Goal: Information Seeking & Learning: Learn about a topic

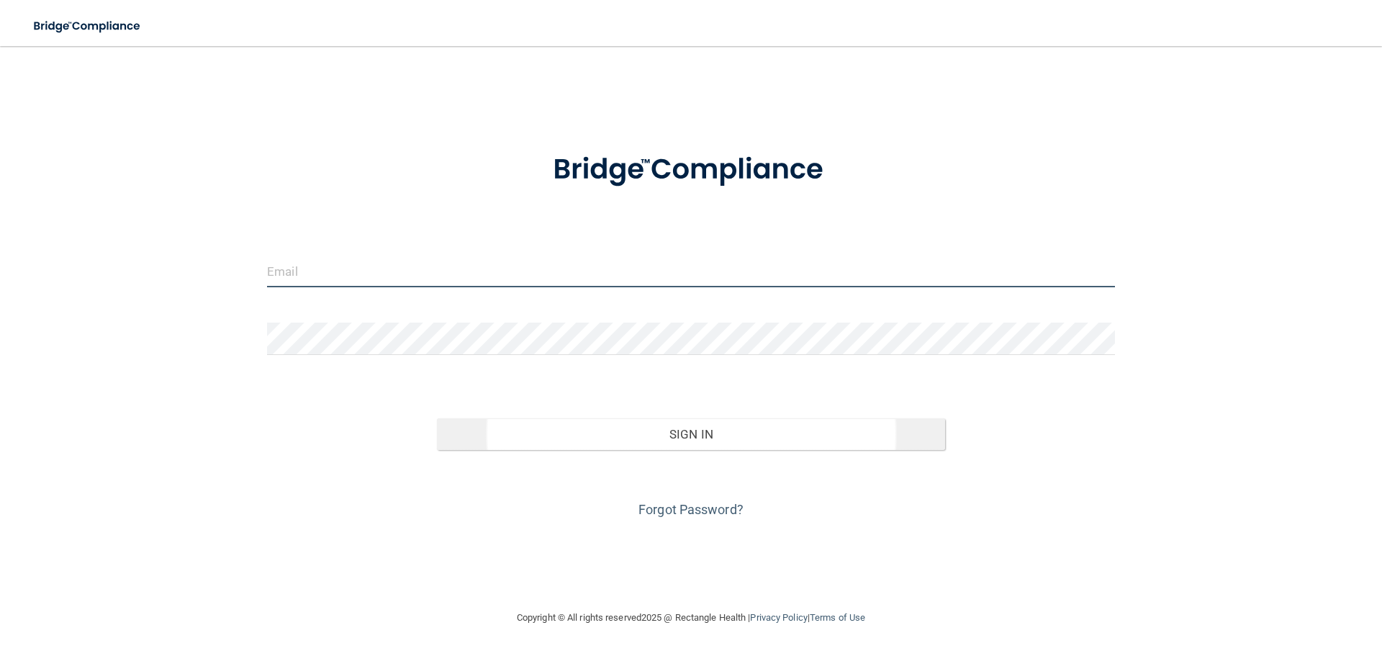
type input "[EMAIL_ADDRESS][DOMAIN_NAME]"
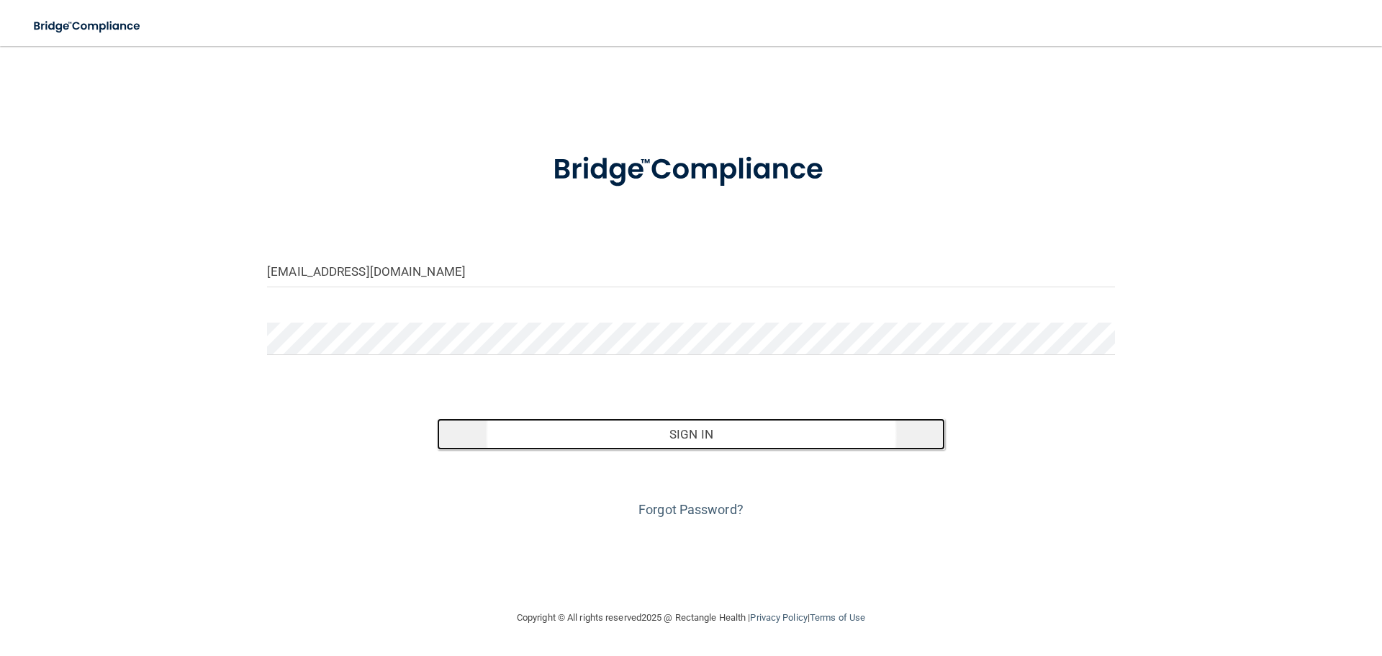
click at [691, 434] on button "Sign In" at bounding box center [691, 434] width 509 height 32
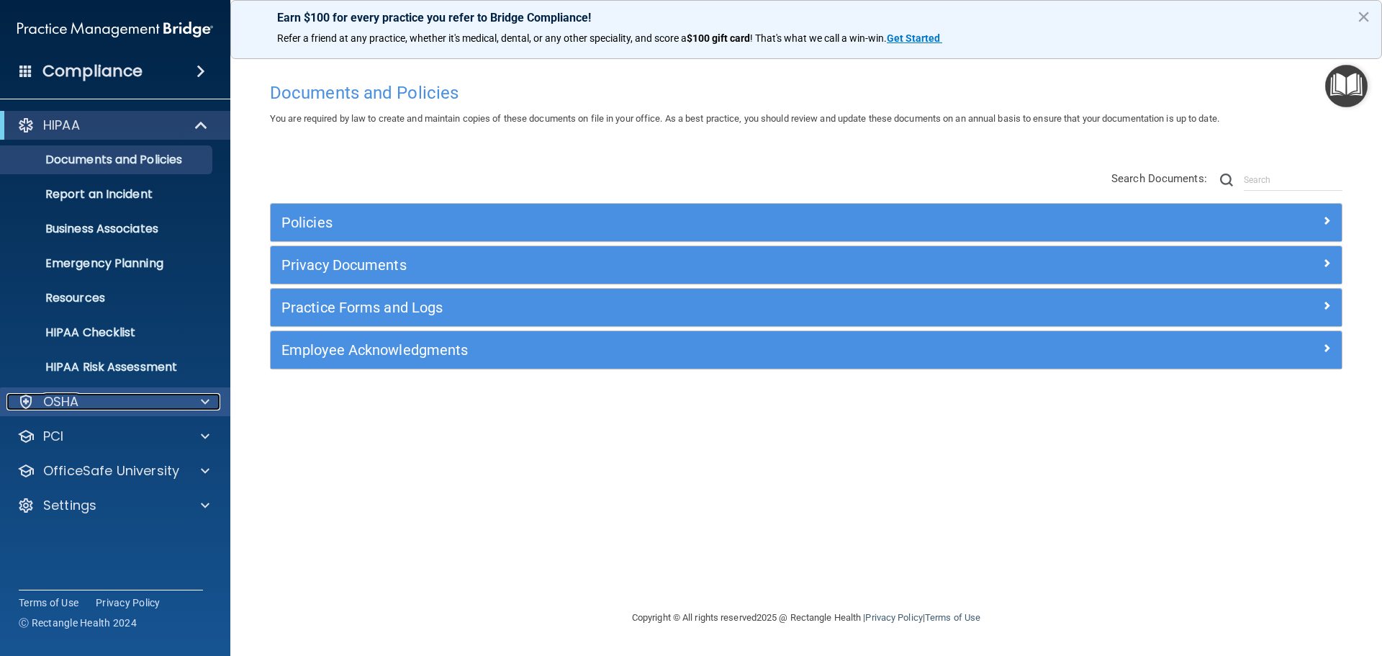
click at [122, 406] on div "OSHA" at bounding box center [95, 401] width 179 height 17
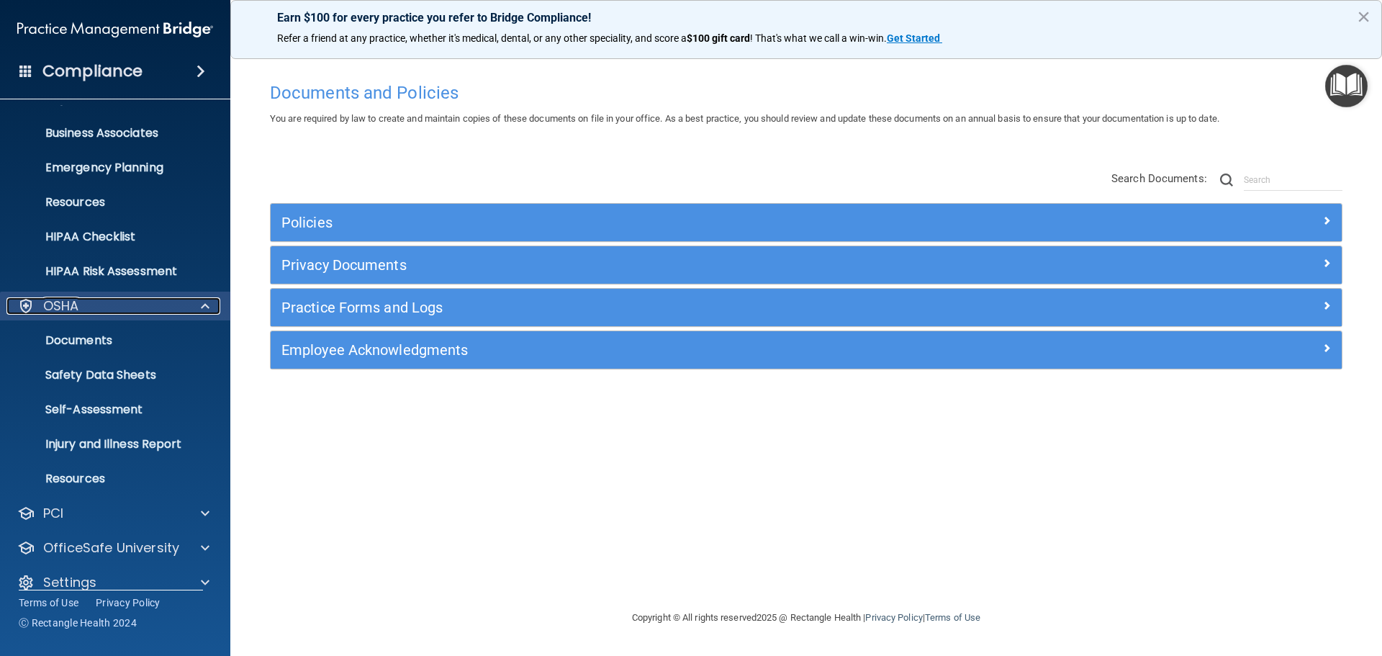
scroll to position [114, 0]
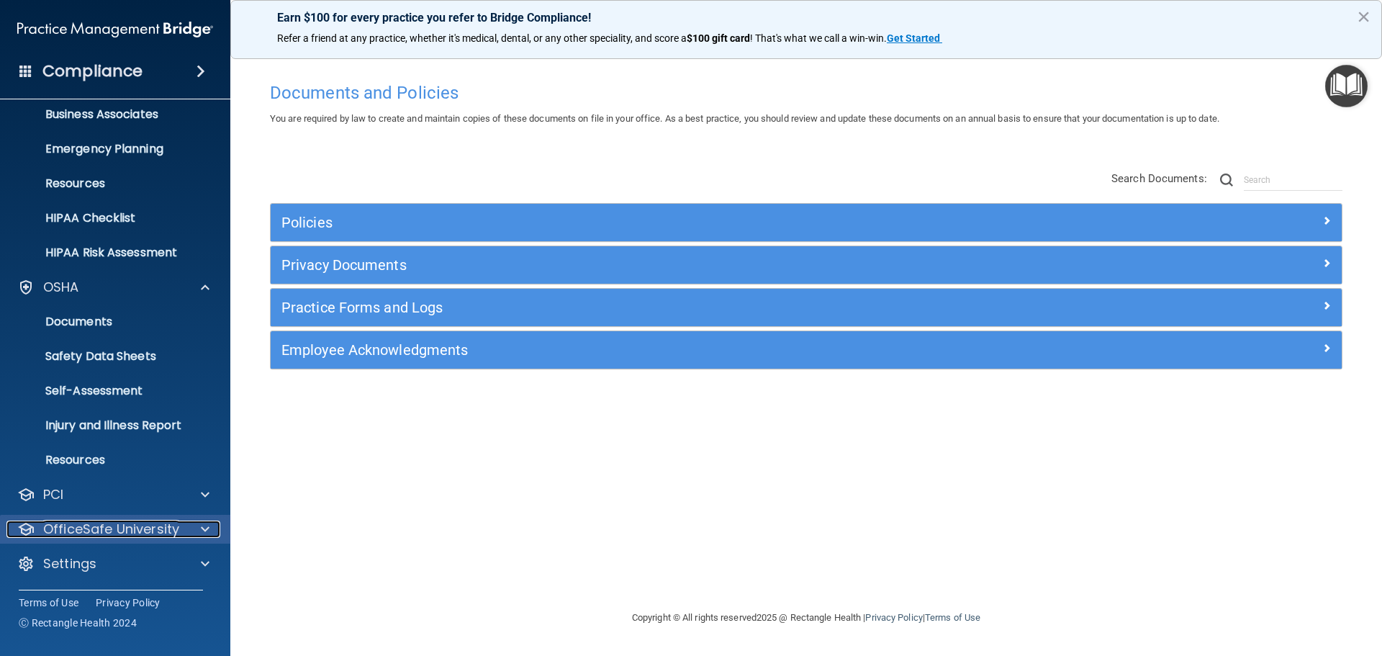
click at [113, 523] on p "OfficeSafe University" at bounding box center [111, 528] width 136 height 17
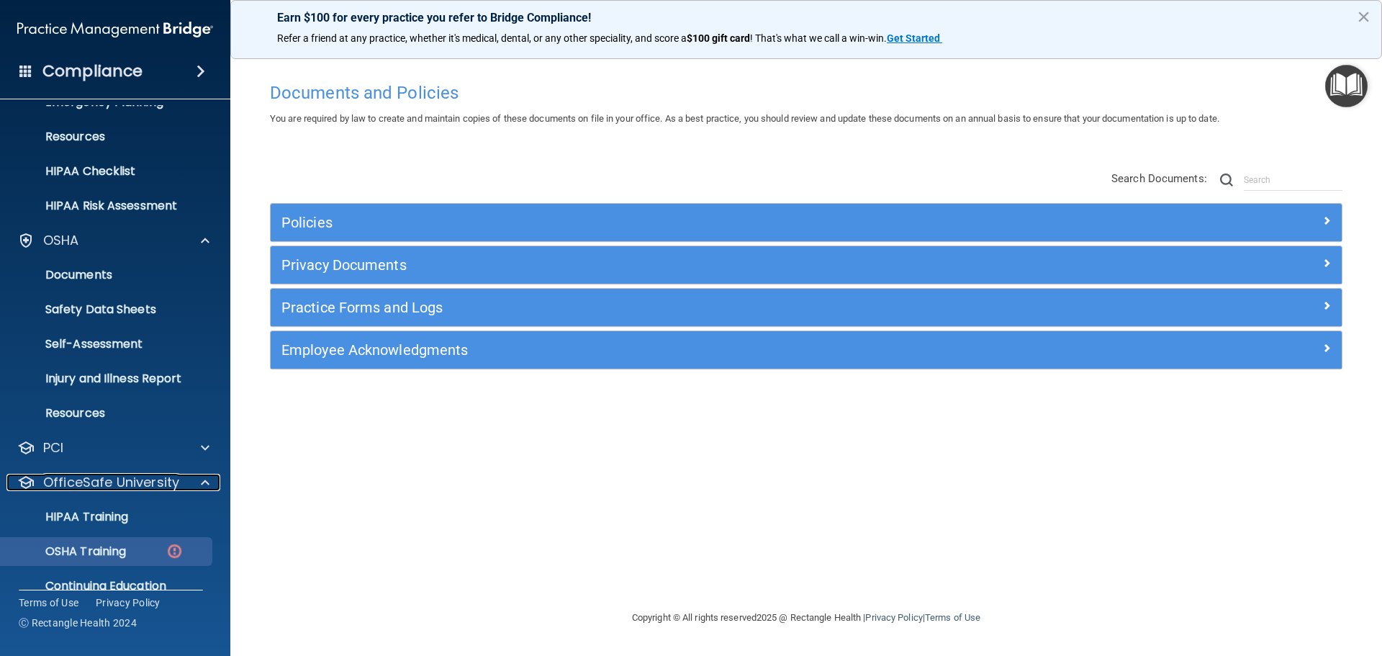
scroll to position [218, 0]
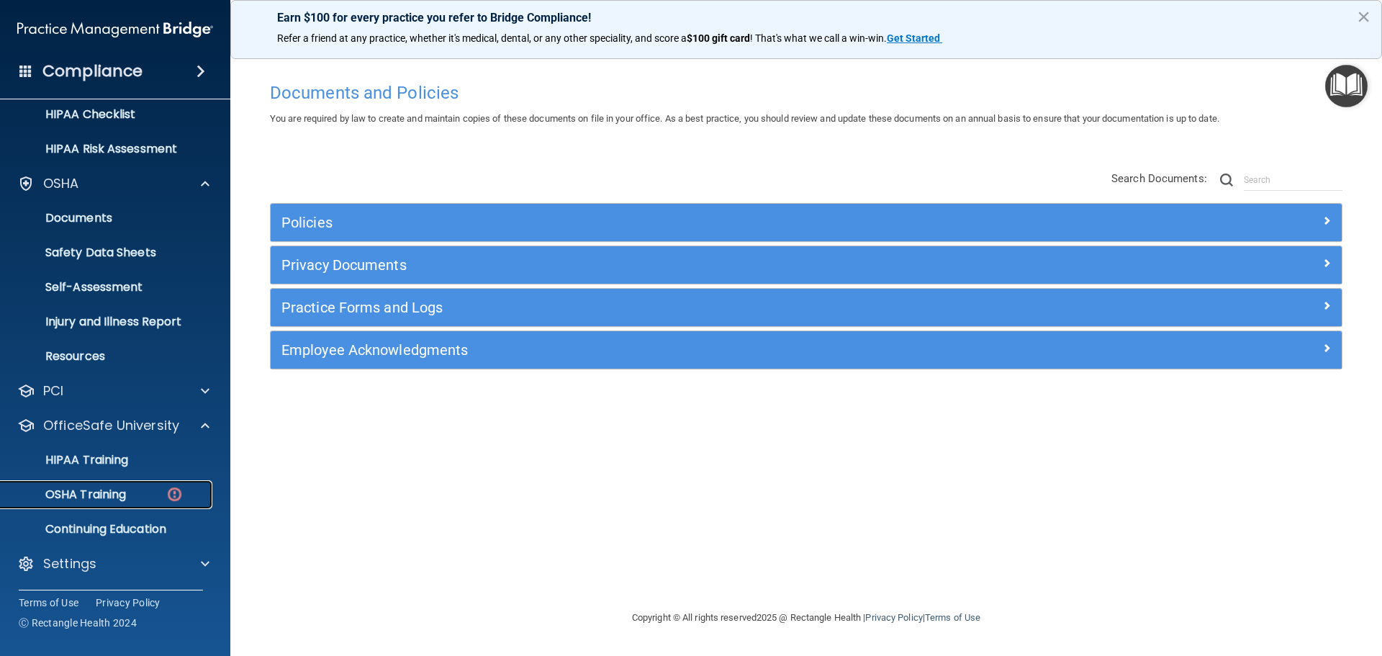
click at [118, 497] on p "OSHA Training" at bounding box center [67, 494] width 117 height 14
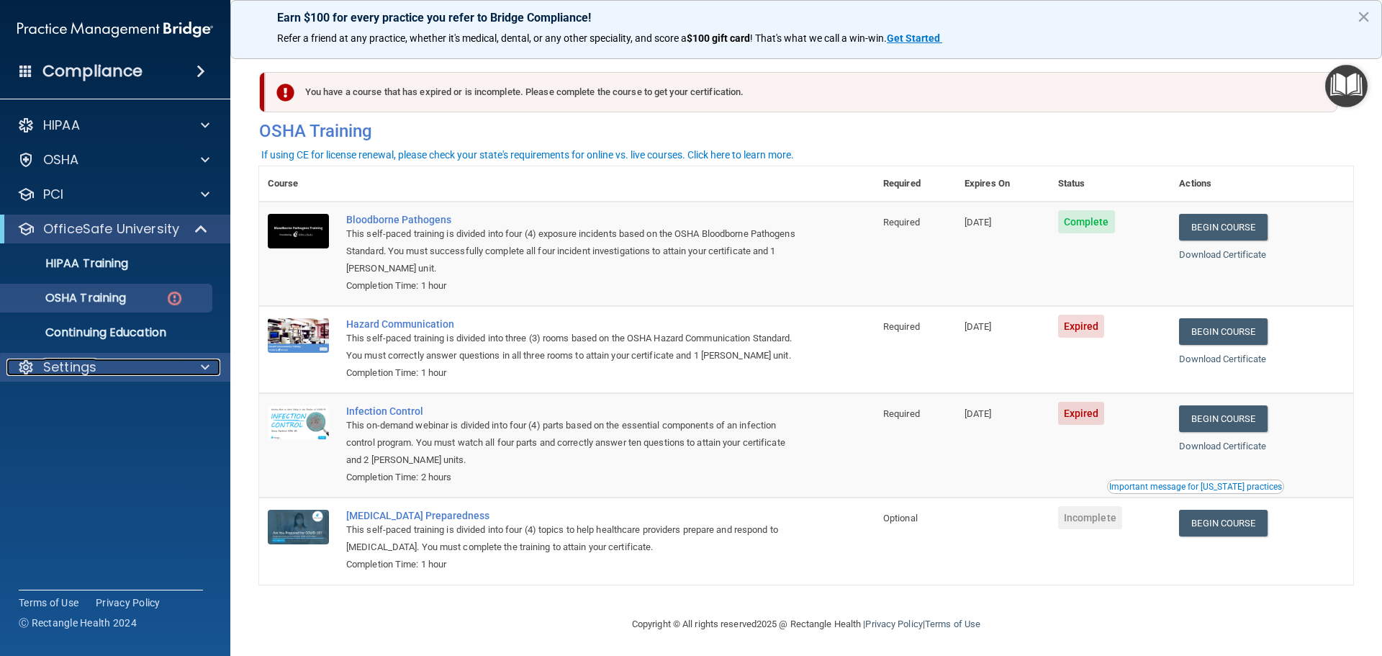
click at [186, 364] on div at bounding box center [203, 367] width 36 height 17
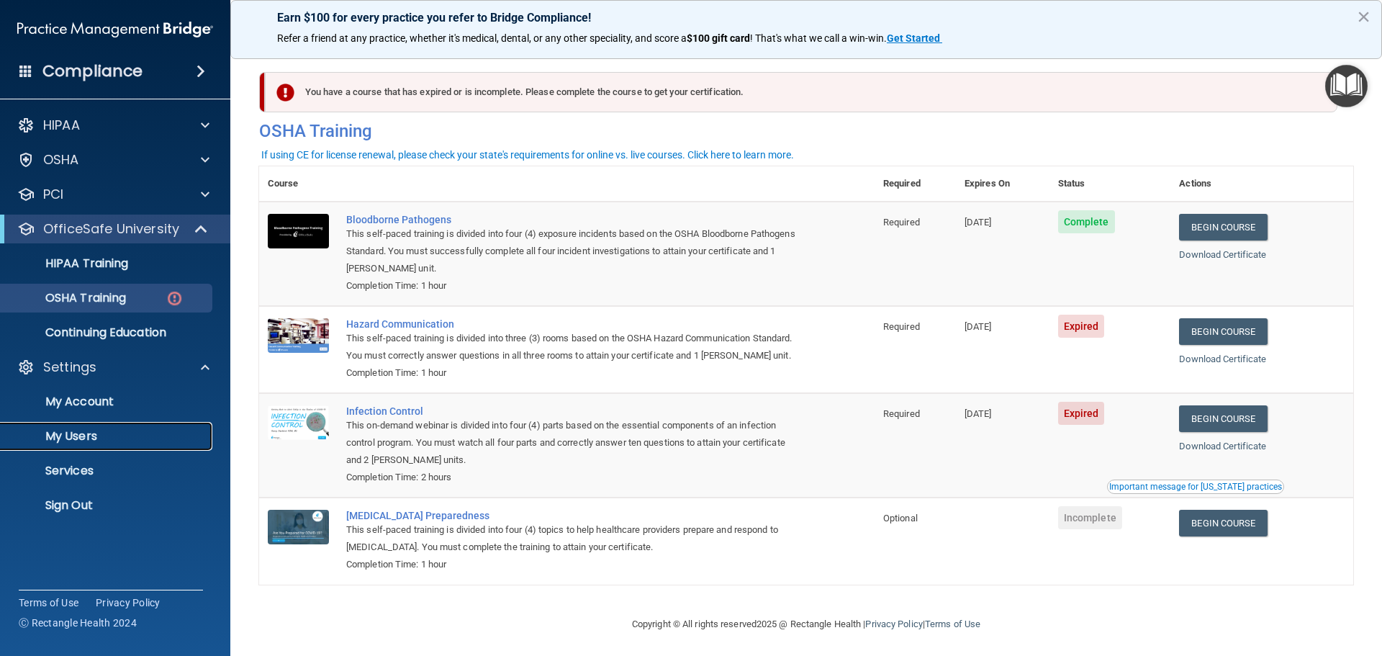
click at [85, 441] on p "My Users" at bounding box center [107, 436] width 197 height 14
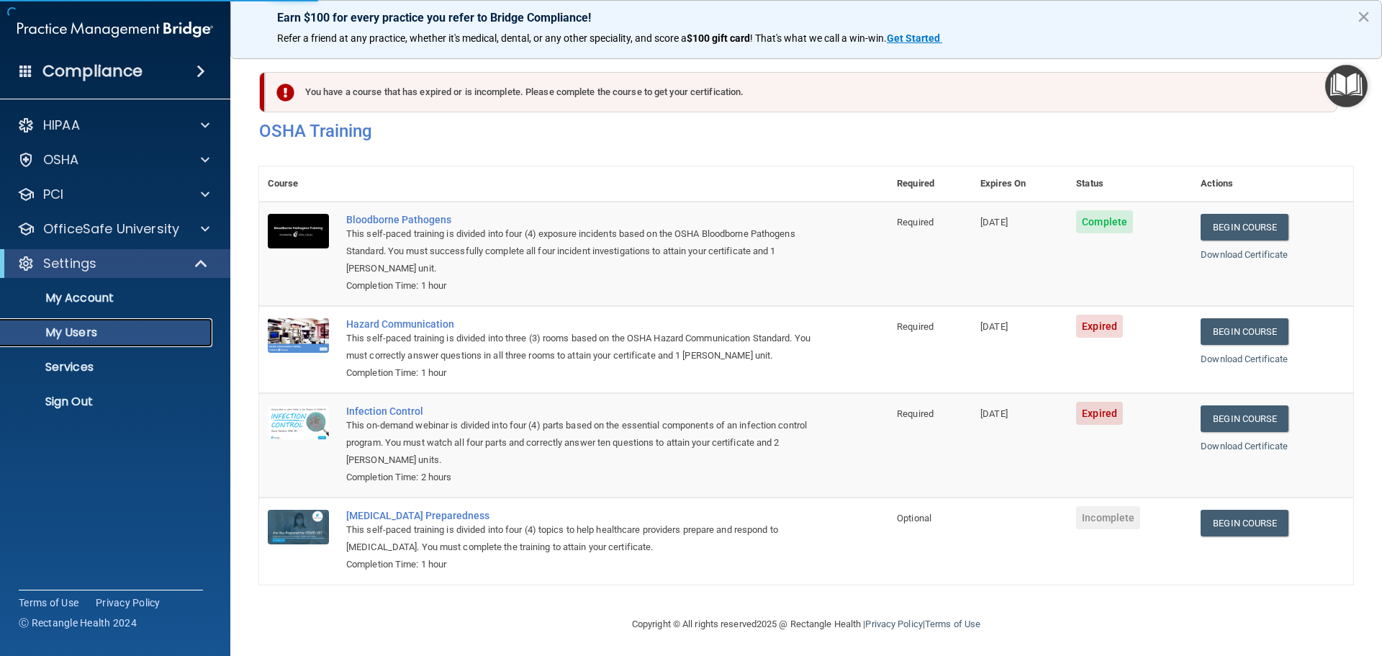
select select "20"
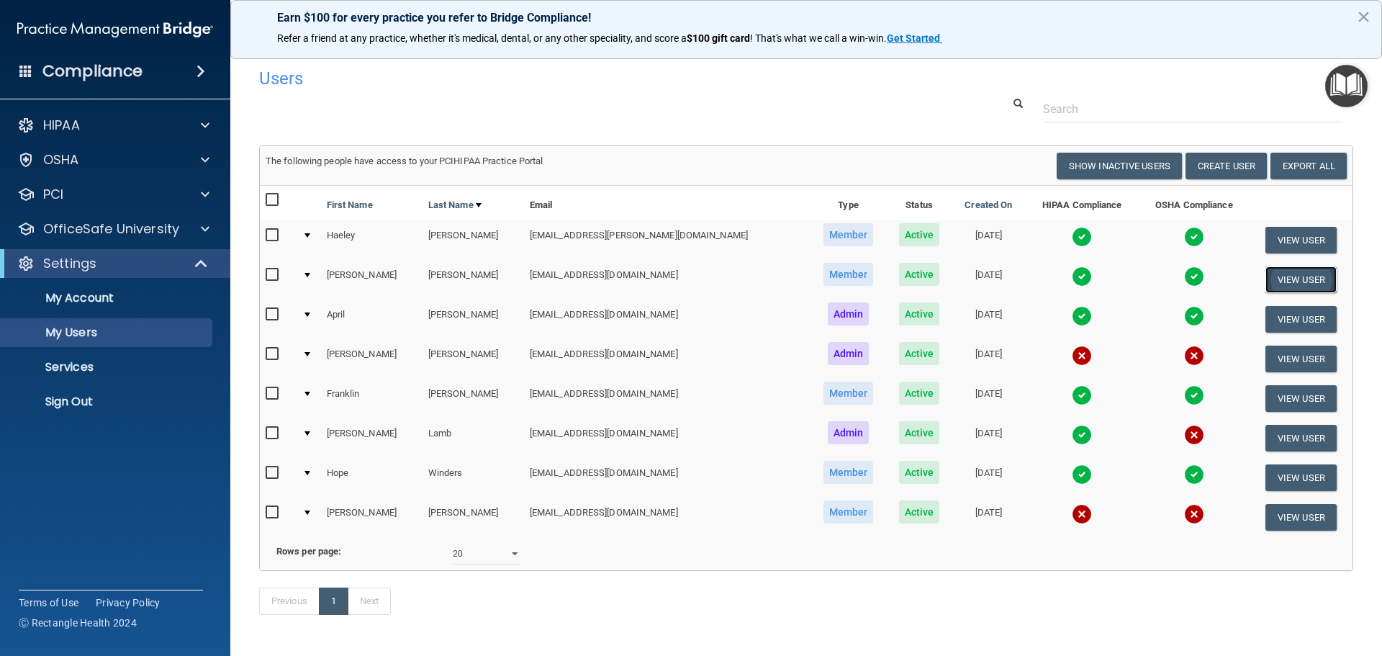
click at [1289, 271] on button "View User" at bounding box center [1301, 279] width 71 height 27
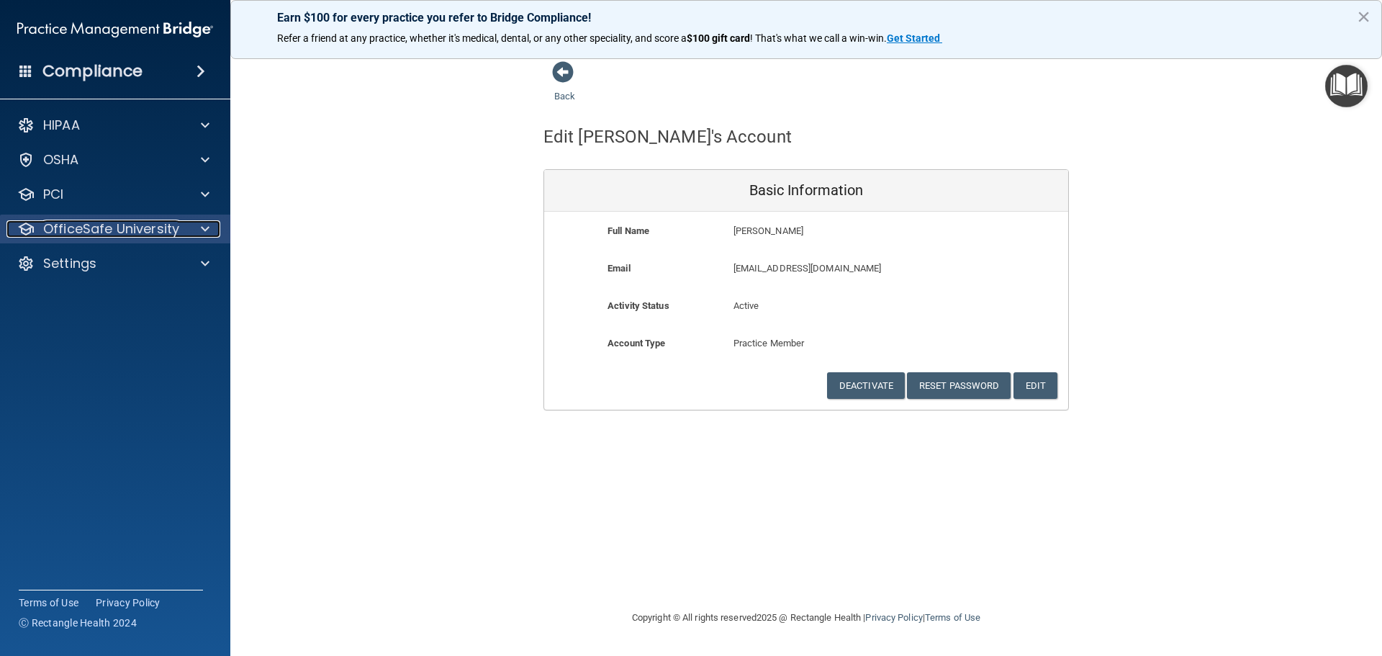
click at [91, 231] on p "OfficeSafe University" at bounding box center [111, 228] width 136 height 17
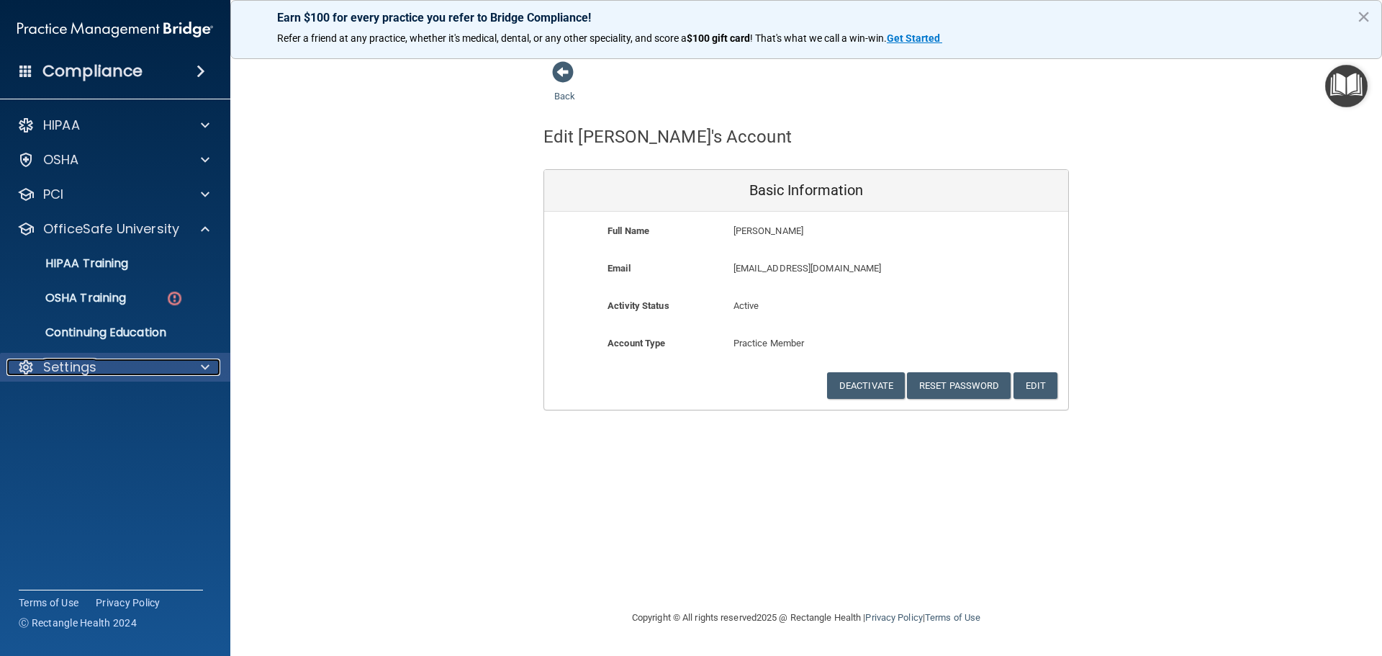
click at [66, 365] on p "Settings" at bounding box center [69, 367] width 53 height 17
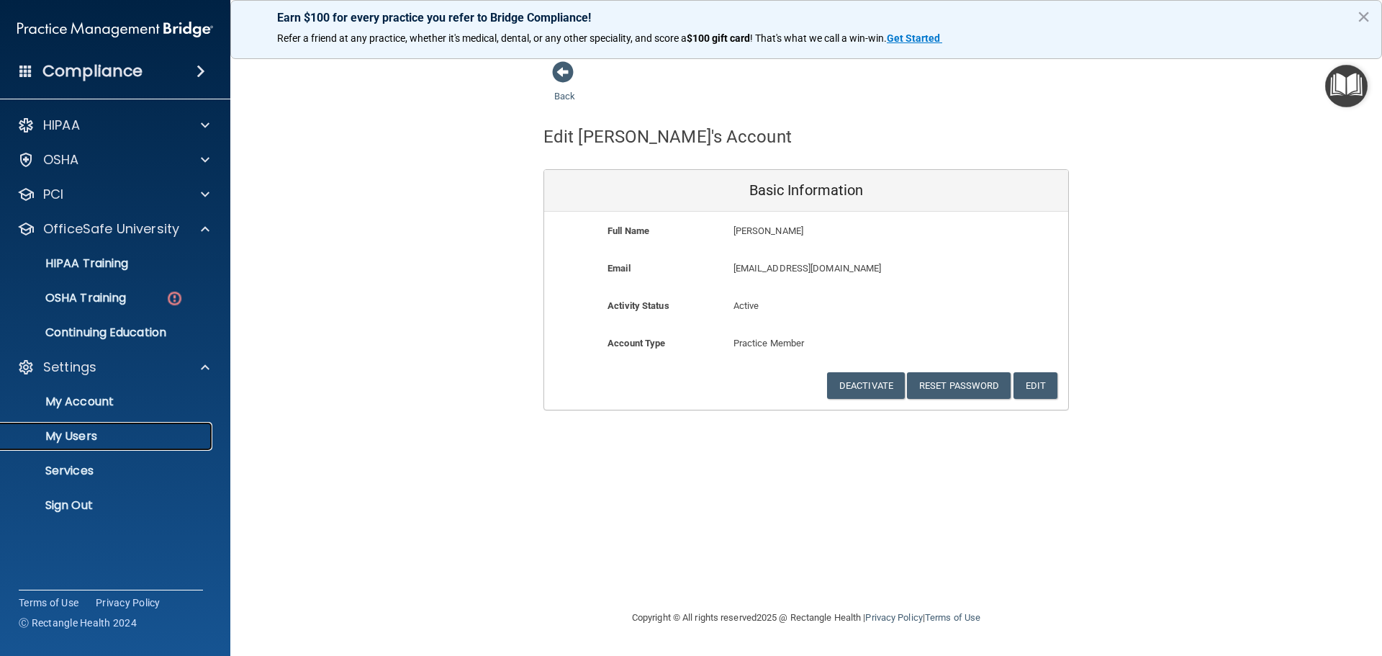
click at [63, 440] on p "My Users" at bounding box center [107, 436] width 197 height 14
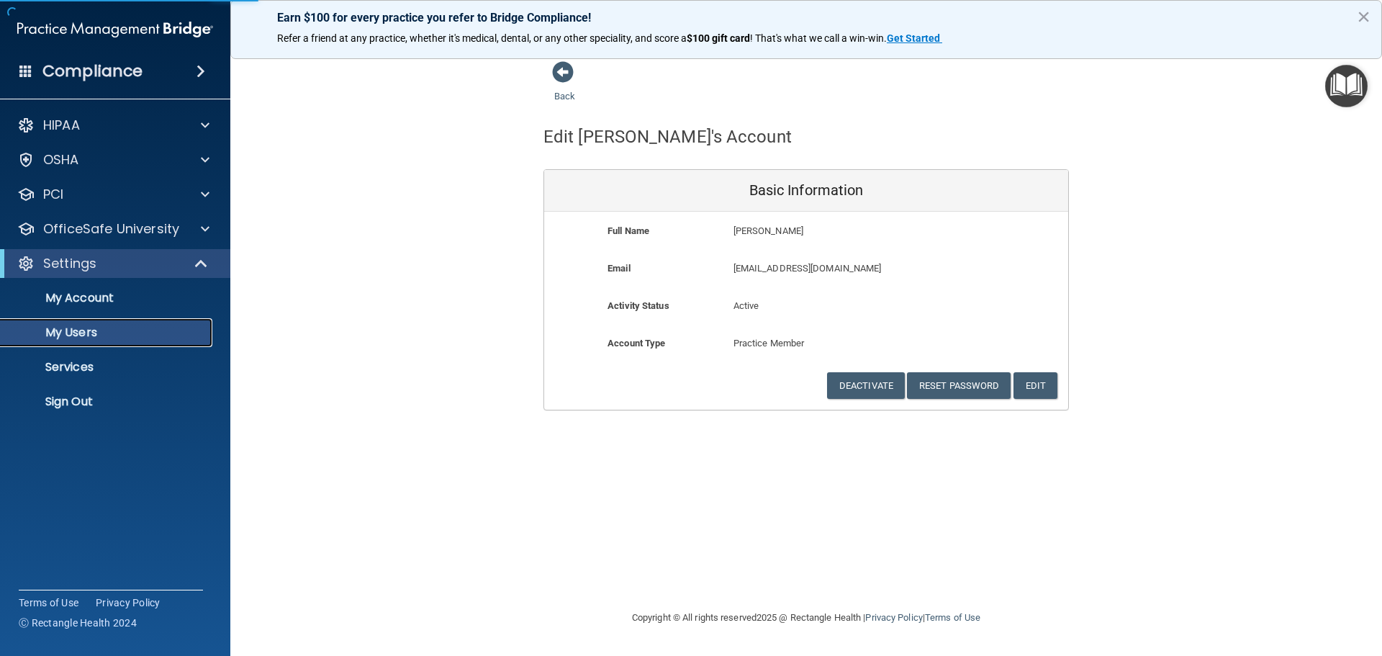
select select "20"
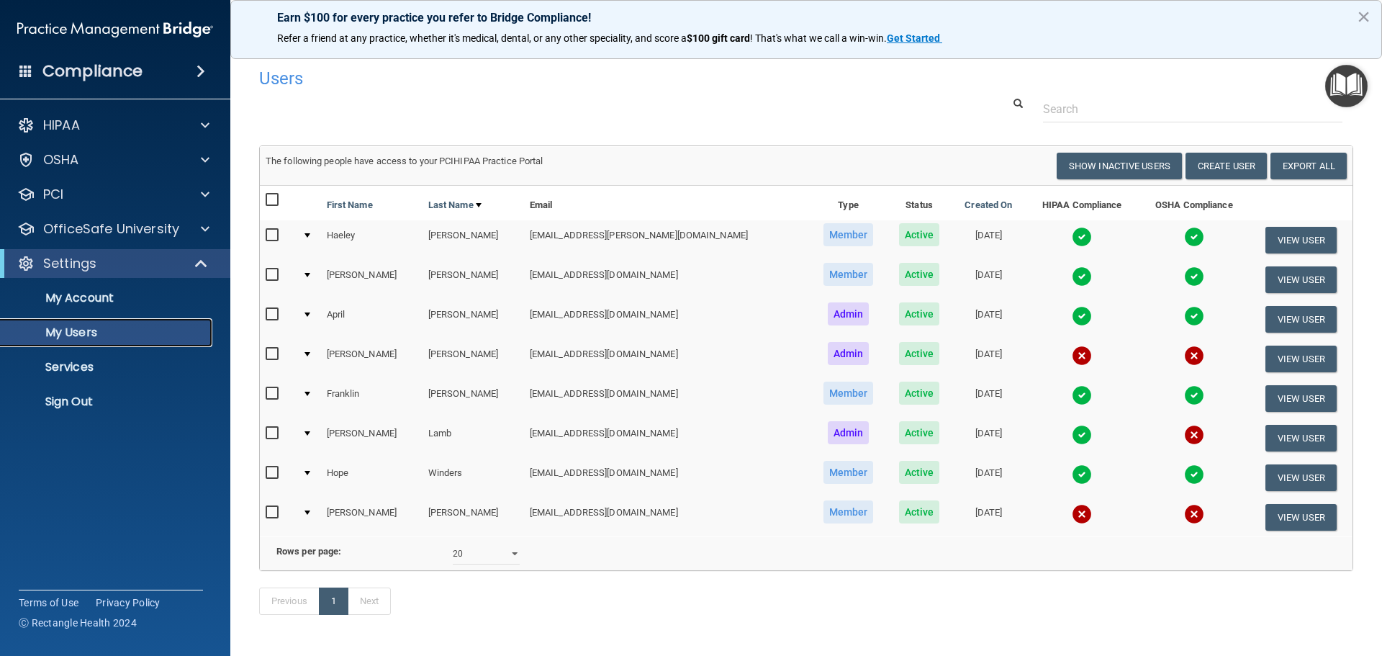
scroll to position [60, 0]
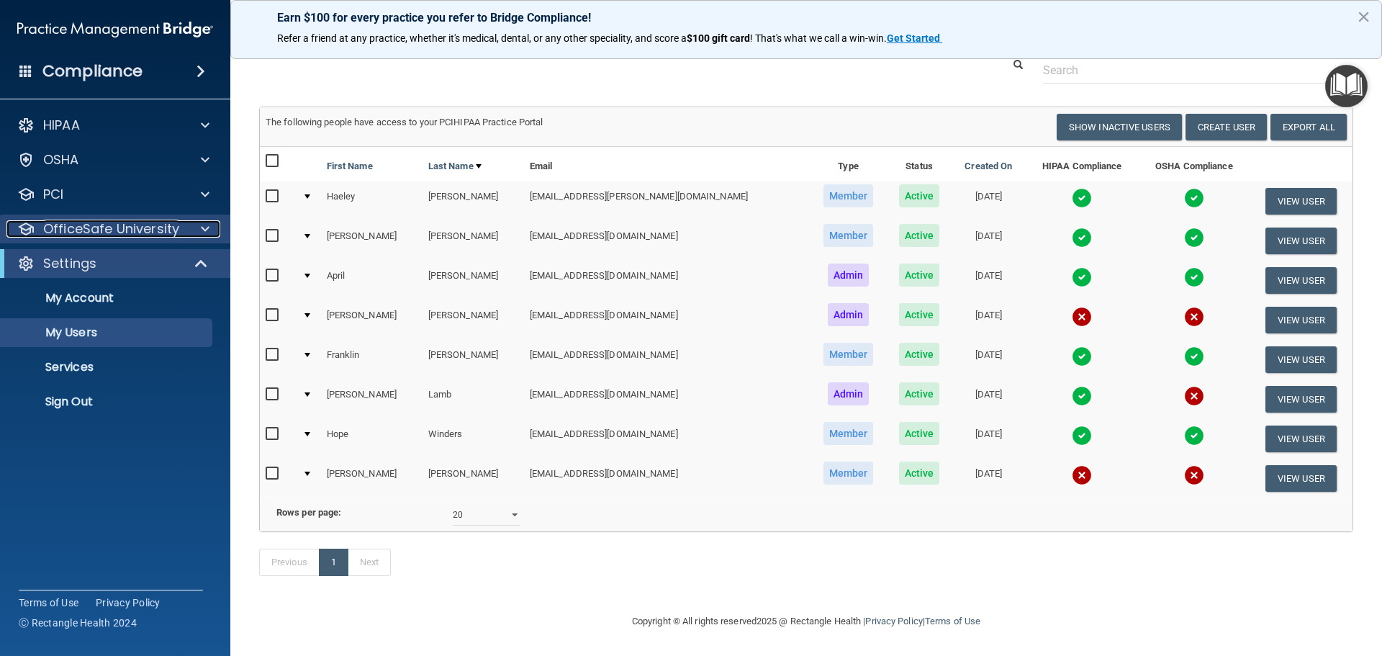
click at [86, 236] on p "OfficeSafe University" at bounding box center [111, 228] width 136 height 17
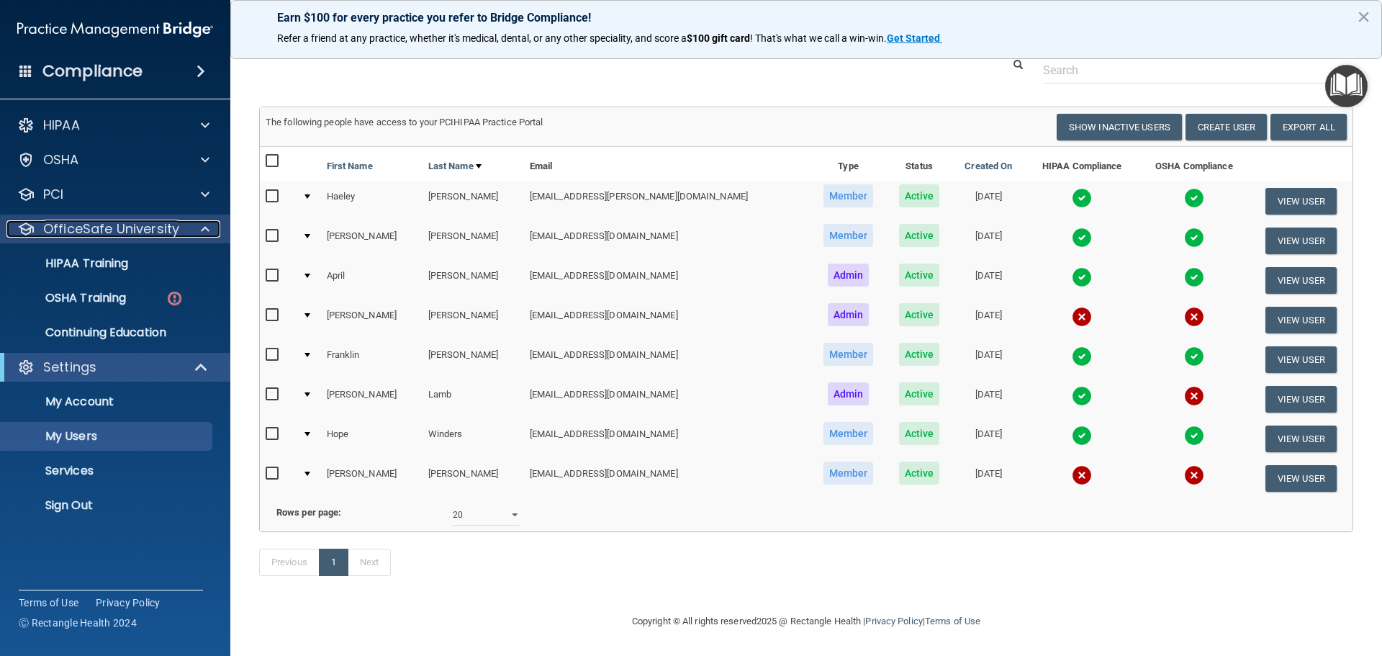
click at [91, 225] on p "OfficeSafe University" at bounding box center [111, 228] width 136 height 17
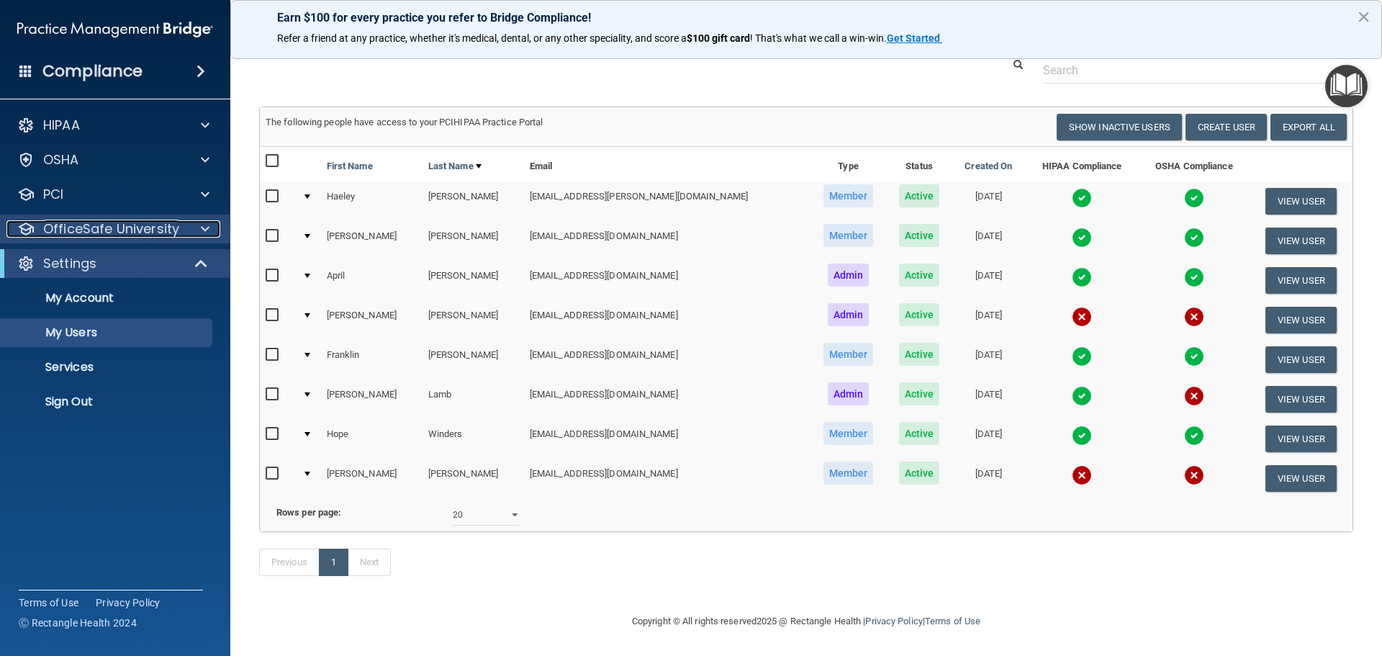
click at [91, 225] on p "OfficeSafe University" at bounding box center [111, 228] width 136 height 17
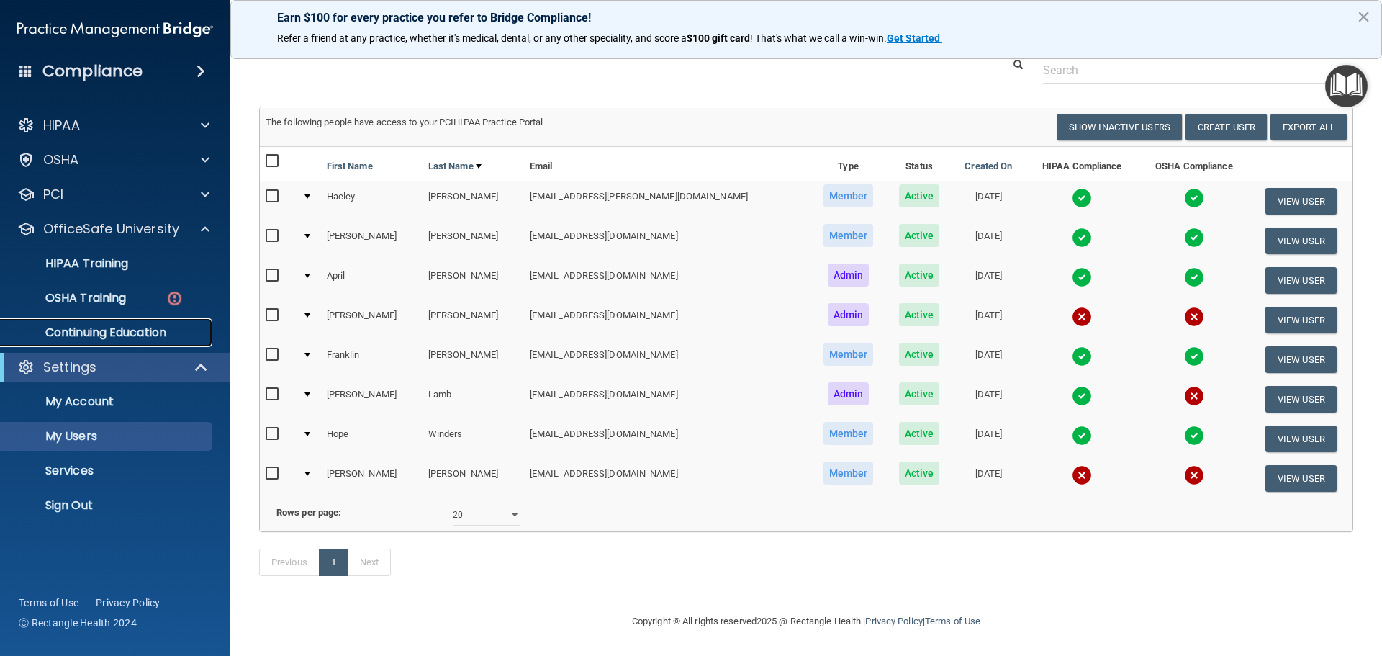
click at [81, 338] on p "Continuing Education" at bounding box center [107, 332] width 197 height 14
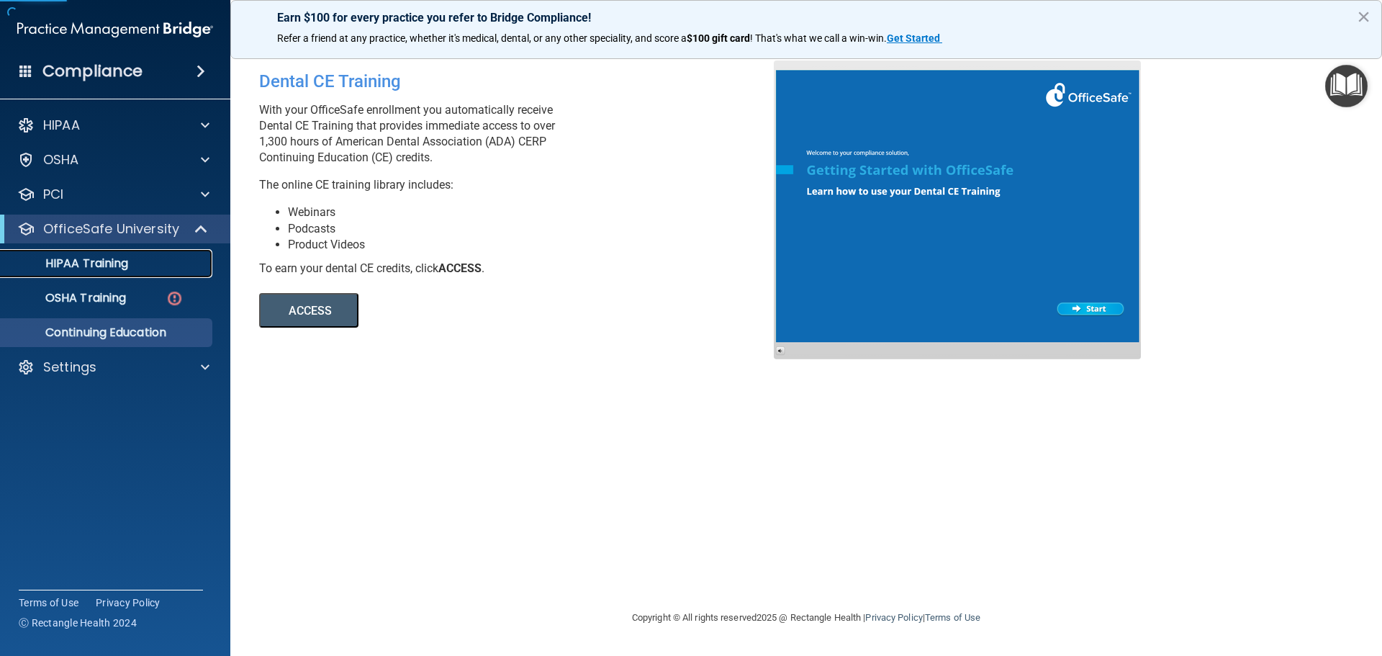
click at [103, 258] on p "HIPAA Training" at bounding box center [68, 263] width 119 height 14
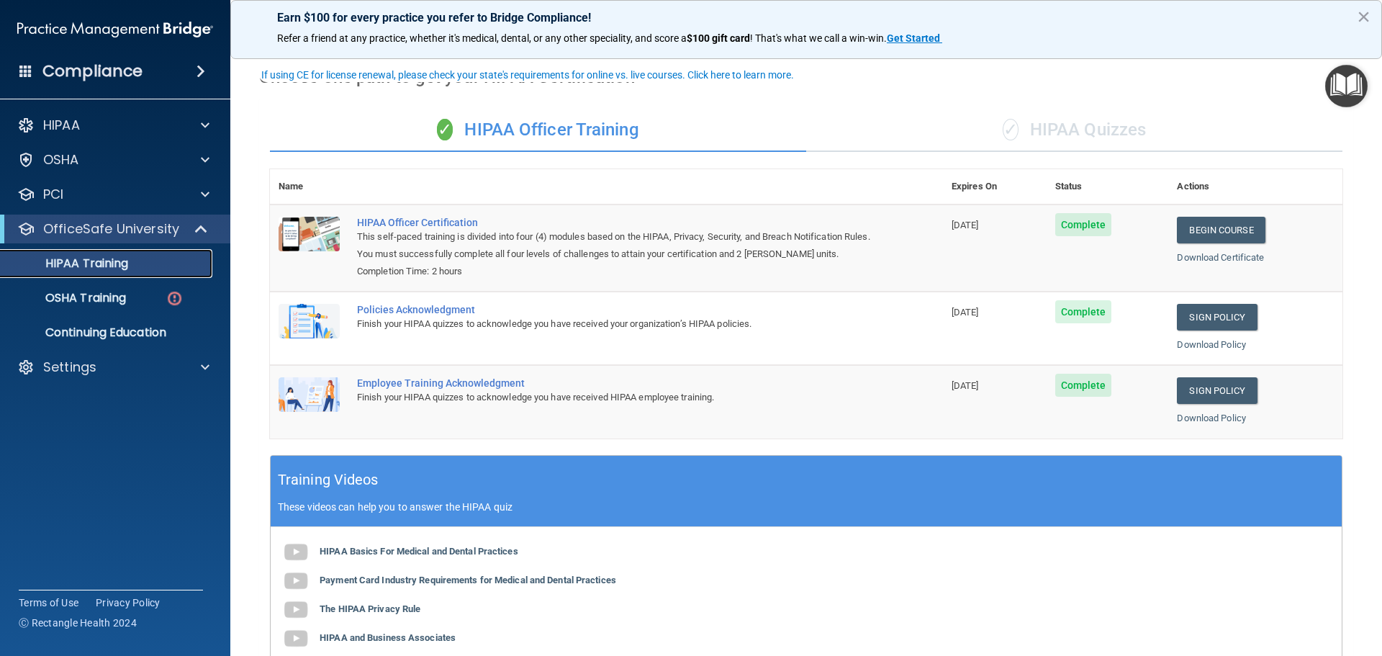
scroll to position [72, 0]
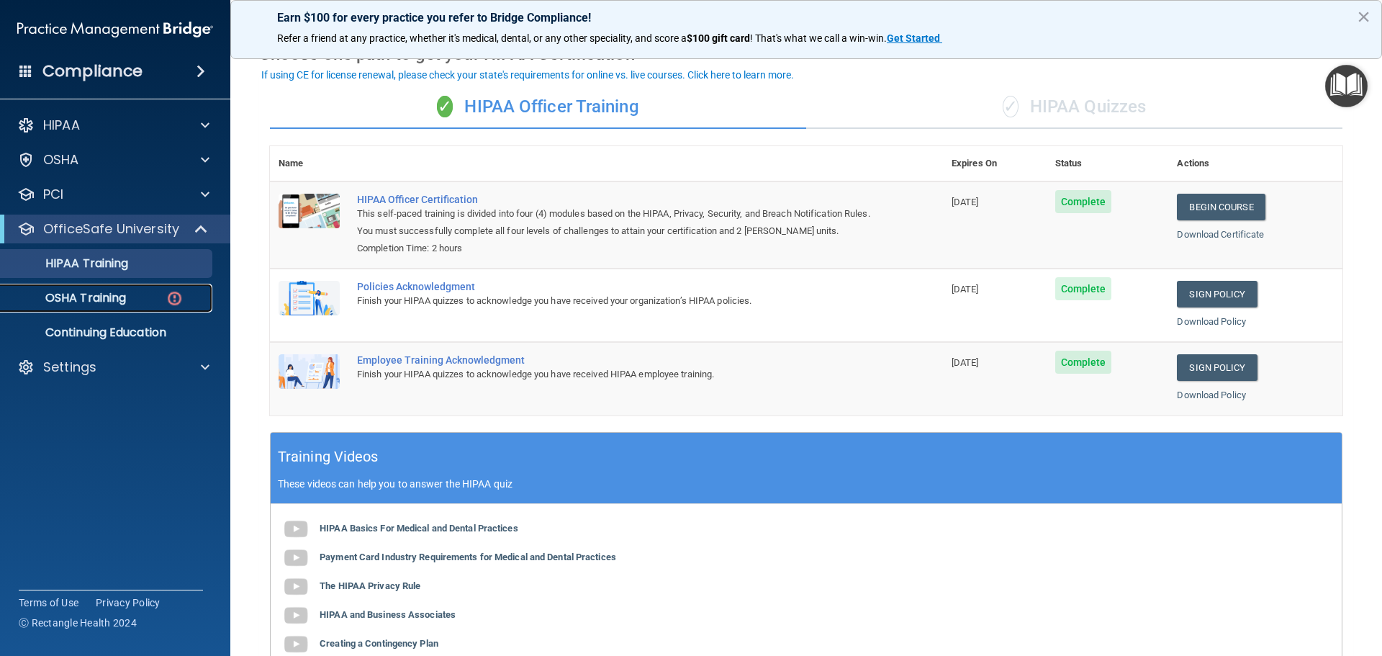
click at [109, 295] on p "OSHA Training" at bounding box center [67, 298] width 117 height 14
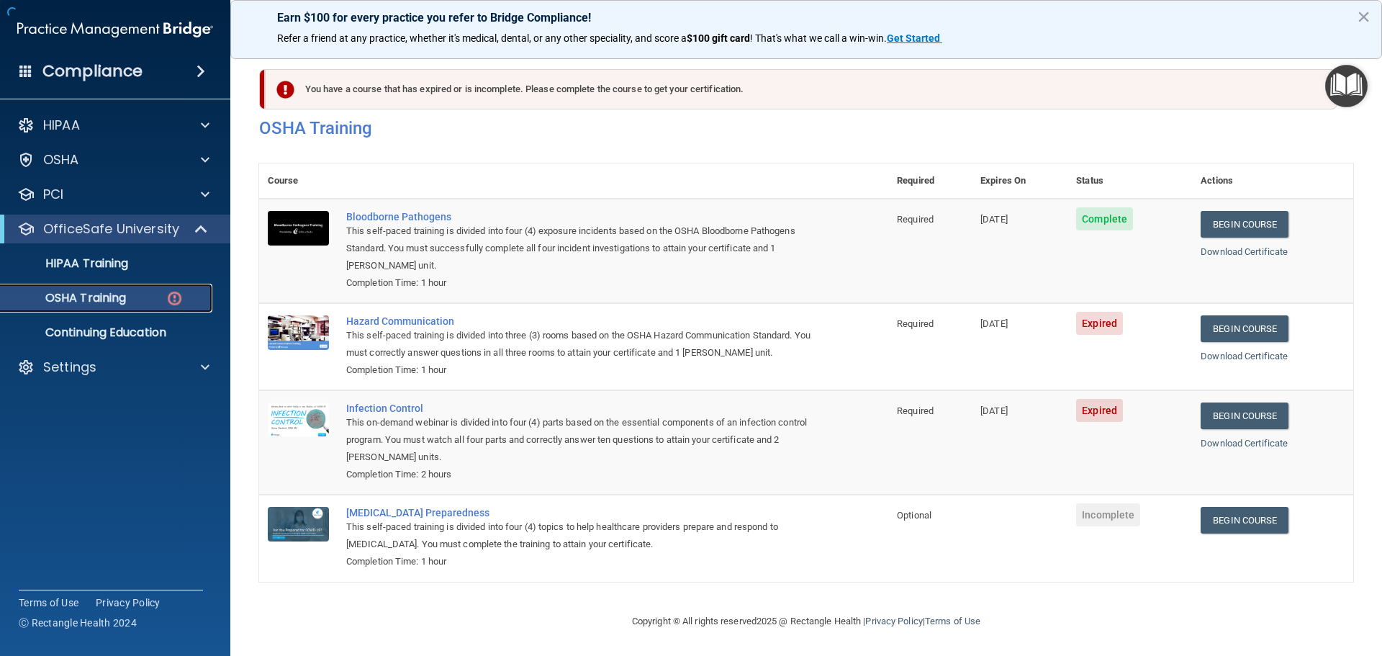
scroll to position [24, 0]
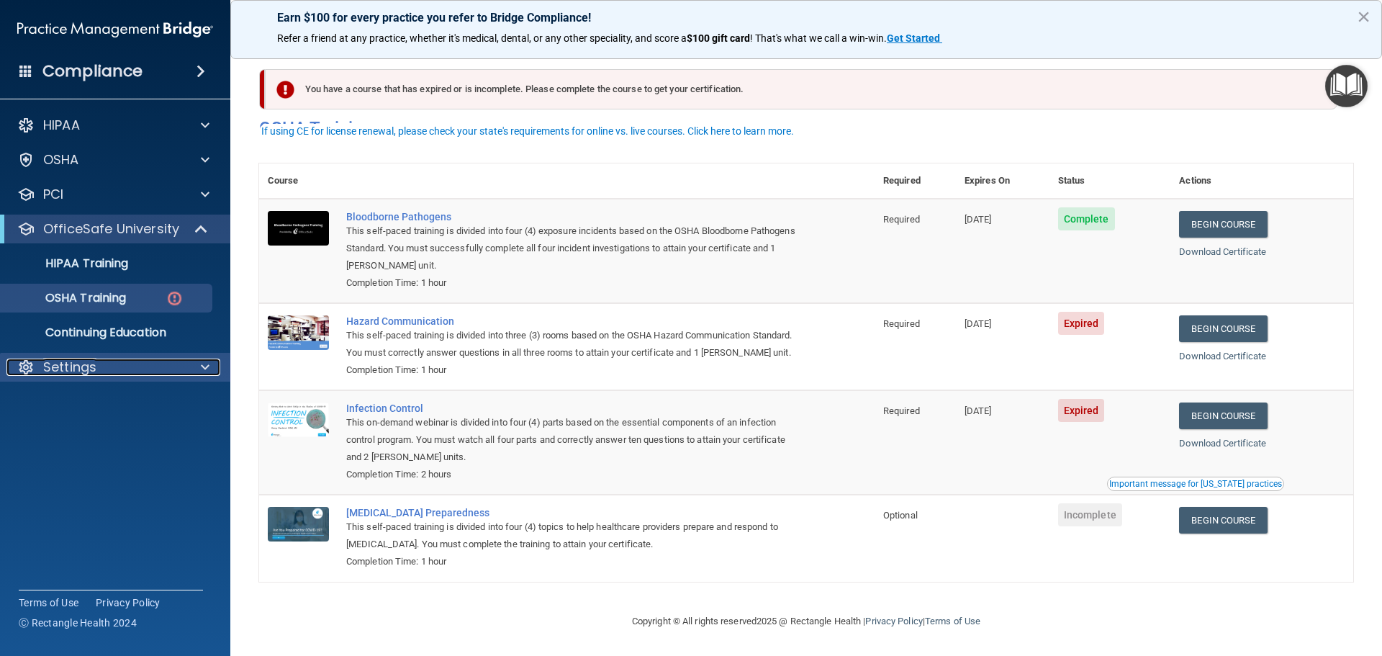
click at [77, 373] on p "Settings" at bounding box center [69, 367] width 53 height 17
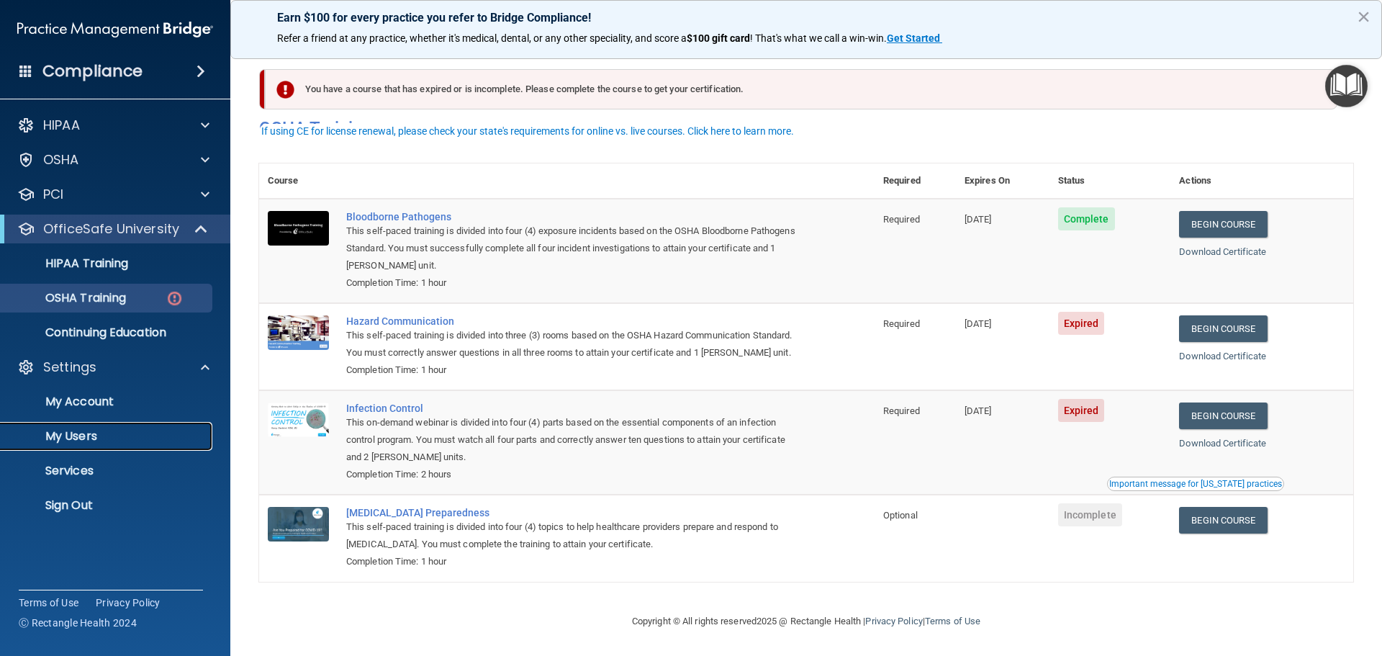
click at [76, 435] on p "My Users" at bounding box center [107, 436] width 197 height 14
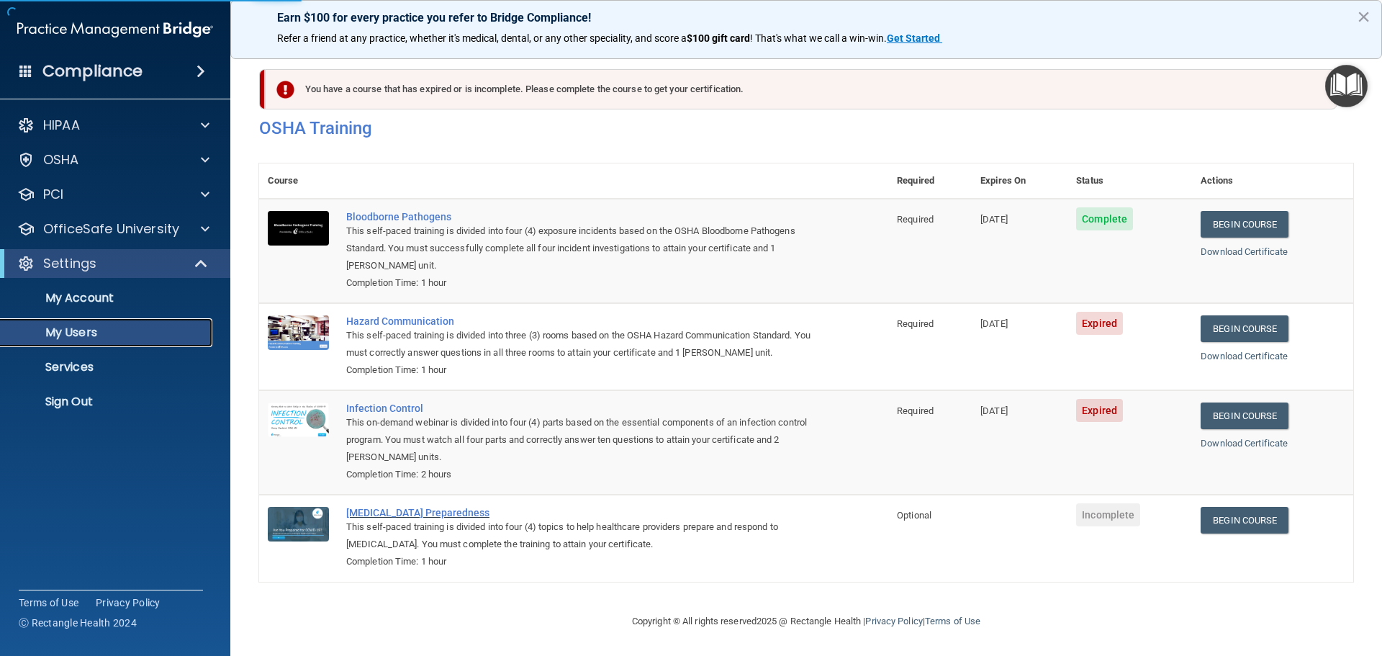
scroll to position [60, 0]
select select "20"
